Goal: Find specific page/section: Find specific page/section

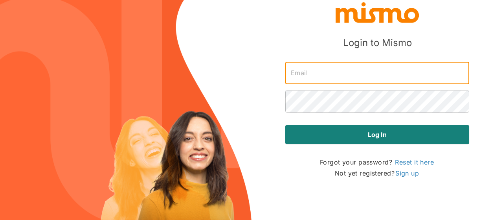
click at [317, 74] on input "text" at bounding box center [377, 73] width 184 height 22
type input "maia@mismo.team"
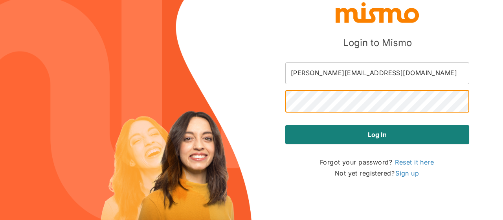
click at [285, 125] on button "Log in" at bounding box center [377, 134] width 184 height 19
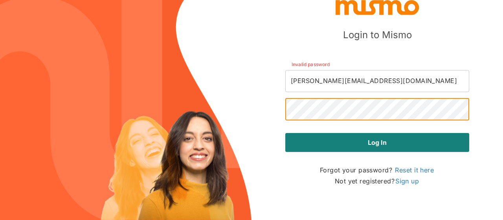
click at [285, 133] on button "Log in" at bounding box center [377, 142] width 184 height 19
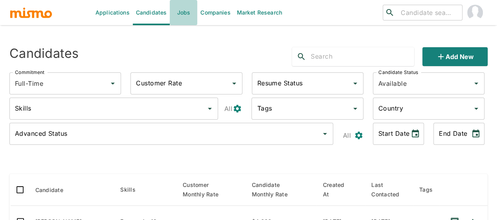
click at [174, 13] on link "Jobs" at bounding box center [184, 12] width 28 height 25
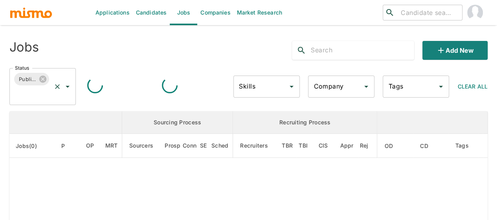
click at [70, 87] on icon "Open" at bounding box center [67, 86] width 9 height 9
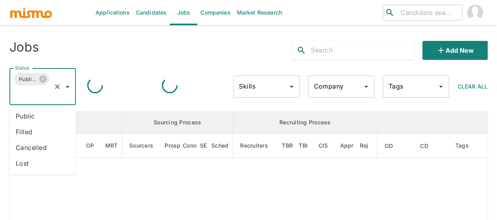
click at [43, 117] on li "Public" at bounding box center [42, 116] width 66 height 16
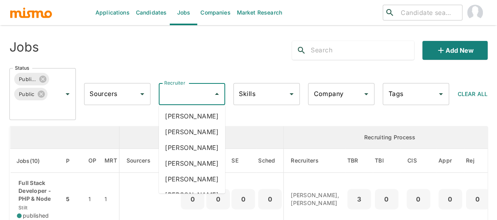
click at [196, 94] on input "Recruiter" at bounding box center [186, 93] width 48 height 15
type input "mai"
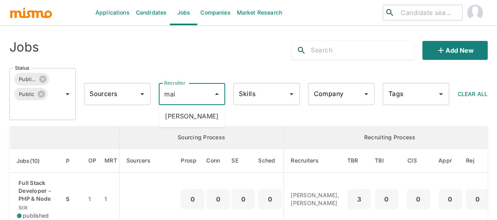
click at [198, 116] on li "[PERSON_NAME]" at bounding box center [192, 116] width 66 height 16
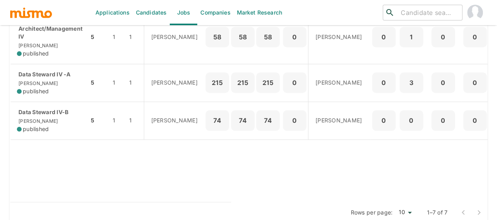
scroll to position [371, 0]
